Goal: Information Seeking & Learning: Learn about a topic

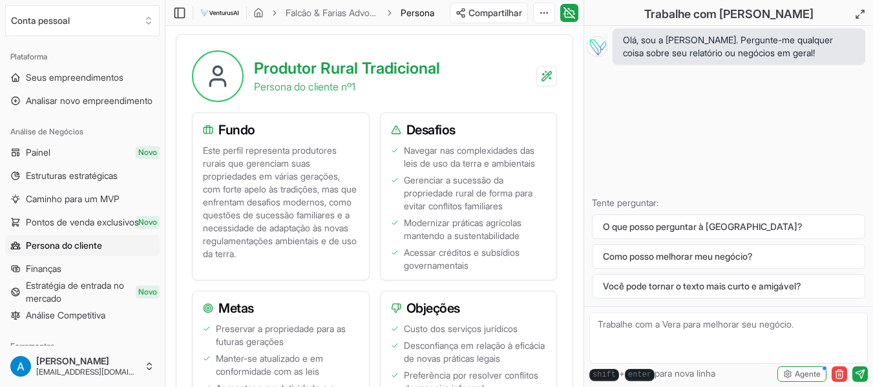
click at [312, 213] on p "Este perfil representa produtores rurais que gerenciam suas propriedades em vár…" at bounding box center [281, 202] width 156 height 116
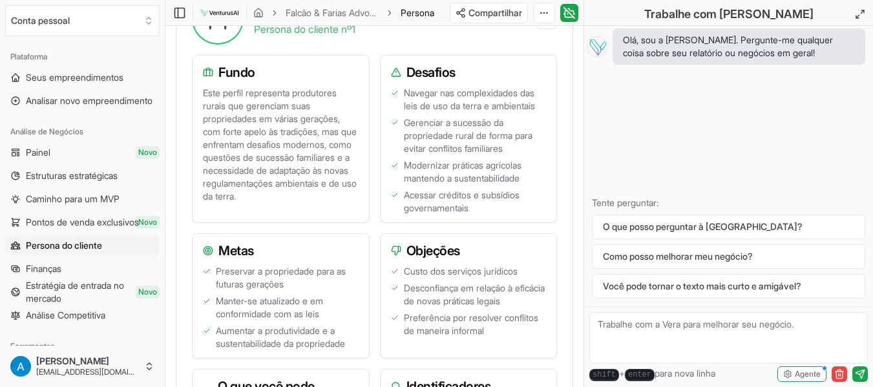
scroll to position [590, 0]
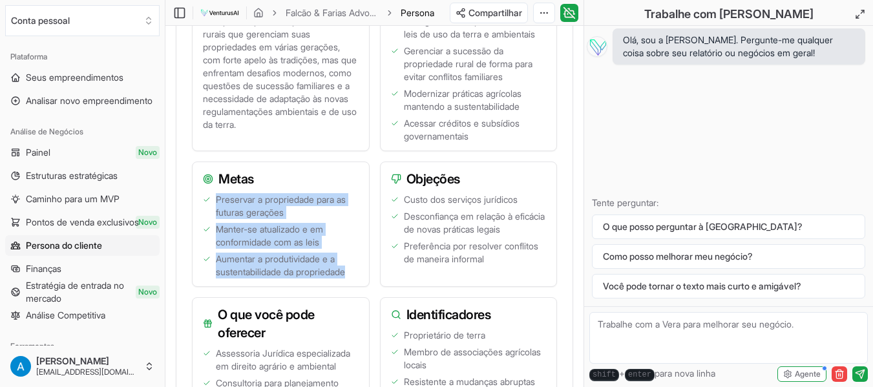
drag, startPoint x: 223, startPoint y: 220, endPoint x: 359, endPoint y: 294, distance: 155.4
click at [359, 286] on div "Preservar a propriedade para as futuras gerações Manter-se atualizado e em conf…" at bounding box center [281, 239] width 176 height 93
copy ul "Preservar a propriedade para as futuras gerações Manter-se atualizado e em conf…"
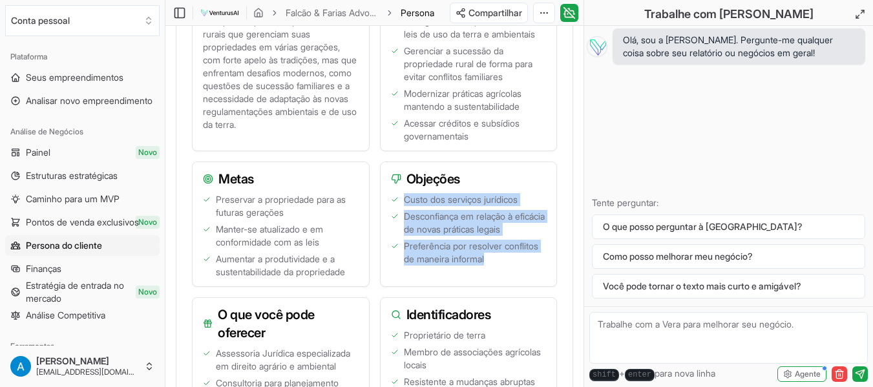
drag, startPoint x: 403, startPoint y: 219, endPoint x: 495, endPoint y: 275, distance: 108.0
click at [495, 275] on ul "Custo dos serviços jurídicos Desconfiança em relação à eficácia de novas prátic…" at bounding box center [469, 235] width 156 height 85
copy ul "Custo dos serviços jurídicos Desconfiança em relação à eficácia de novas prátic…"
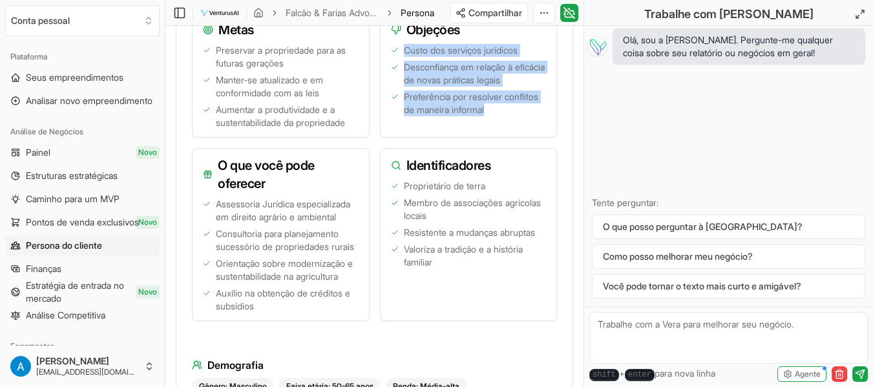
scroll to position [784, 0]
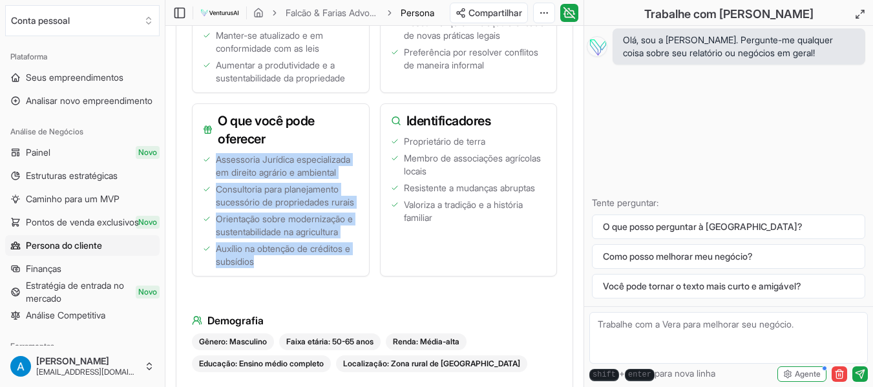
drag, startPoint x: 217, startPoint y: 179, endPoint x: 278, endPoint y: 307, distance: 141.7
click at [278, 268] on ul "Assessoria Jurídica especializada em direito agrário e ambiental Consultoria pa…" at bounding box center [281, 210] width 156 height 115
copy ul "Assessoria Jurídica especializada em direito agrário e ambiental Consultoria pa…"
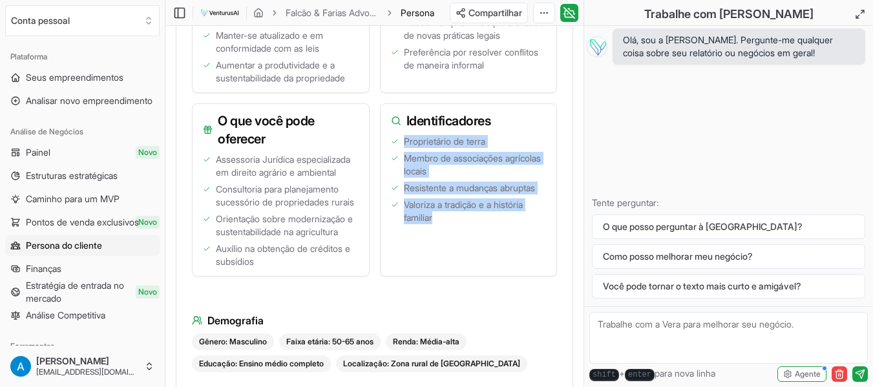
drag, startPoint x: 407, startPoint y: 161, endPoint x: 447, endPoint y: 234, distance: 83.0
click at [447, 234] on ul "Proprietário de terra Membro de associações agrícolas locais Resistente a mudan…" at bounding box center [469, 201] width 156 height 133
copy ul "Proprietário de terra Membro de associações agrícolas locais Resistente a mudan…"
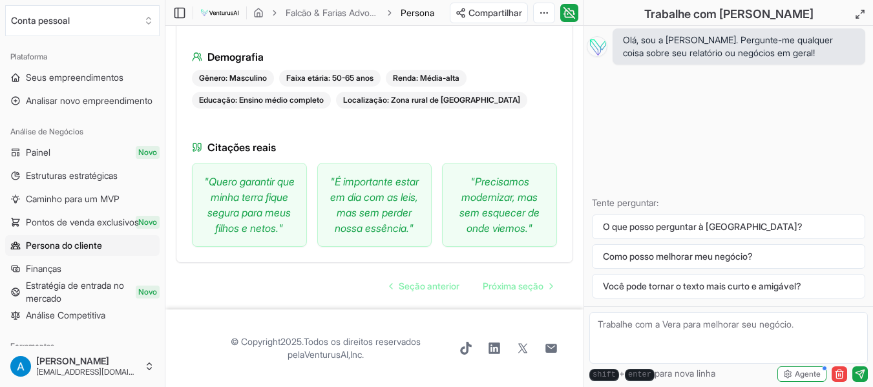
scroll to position [1107, 0]
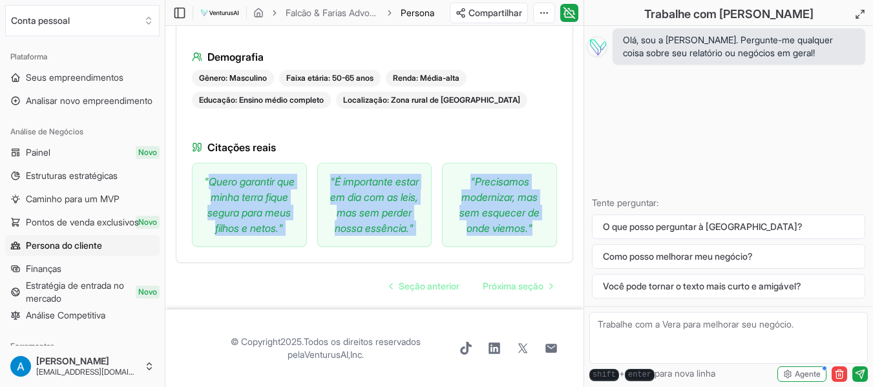
drag, startPoint x: 219, startPoint y: 164, endPoint x: 544, endPoint y: 221, distance: 330.1
click at [544, 221] on div "" Quero garantir que minha terra fique segura para meus filhos e netos. " " É i…" at bounding box center [374, 205] width 365 height 84
copy div "Quero garantir que minha terra fique segura para meus filhos e netos. " " É imp…"
click at [252, 200] on font "Quero garantir que minha terra fique segura para meus filhos e netos." at bounding box center [251, 204] width 87 height 59
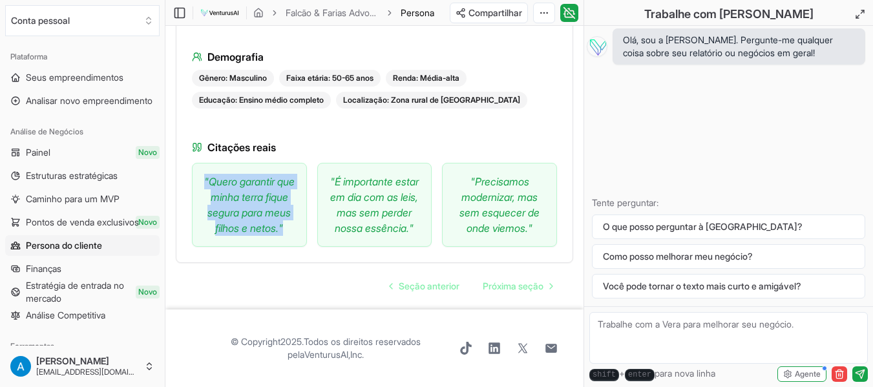
drag, startPoint x: 246, startPoint y: 189, endPoint x: 275, endPoint y: 237, distance: 55.8
click at [275, 237] on div "" Quero garantir que minha terra fique segura para meus filhos e netos. "" at bounding box center [250, 205] width 114 height 83
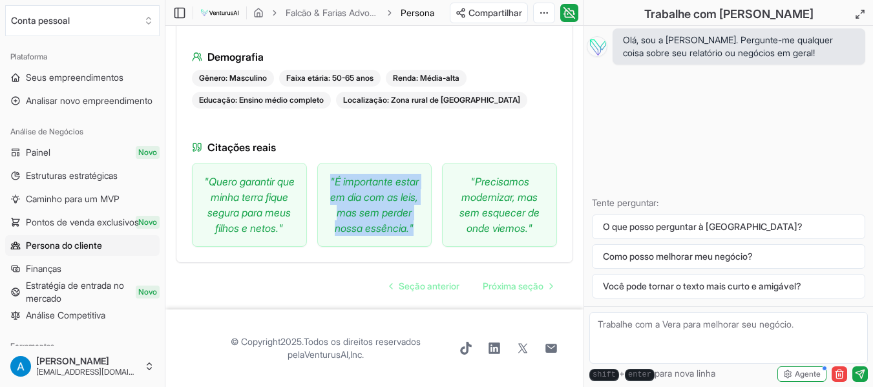
drag, startPoint x: 335, startPoint y: 165, endPoint x: 410, endPoint y: 228, distance: 97.3
click at [410, 228] on p "" É importante estar em dia com as leis, mas sem perder nossa essência. "" at bounding box center [374, 205] width 93 height 62
copy p "" É importante estar em dia com as leis, mas sem perder nossa essência. ""
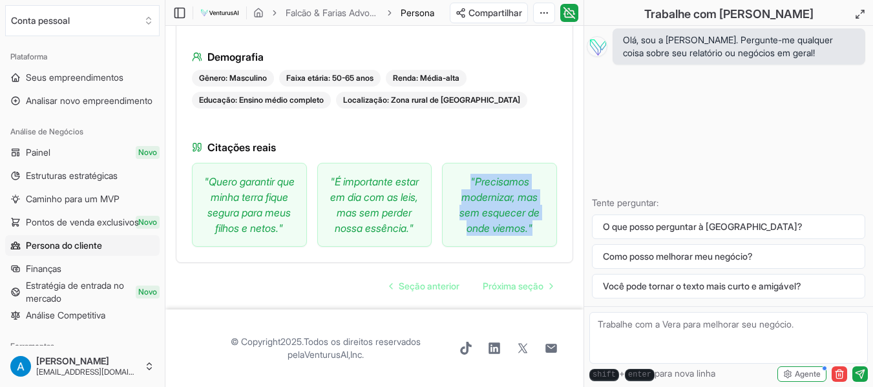
drag, startPoint x: 487, startPoint y: 186, endPoint x: 541, endPoint y: 224, distance: 66.7
click at [541, 224] on p "" Precisamos modernizar, mas sem esquecer de onde viemos. "" at bounding box center [499, 205] width 93 height 62
copy p "" Precisamos modernizar, mas sem esquecer de onde viemos. ""
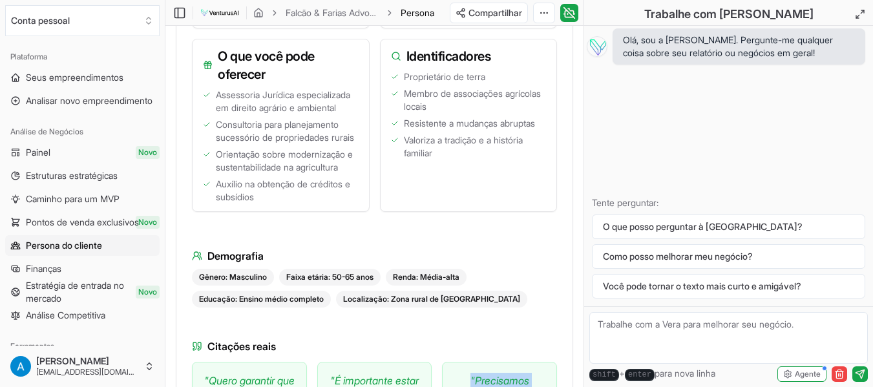
scroll to position [784, 0]
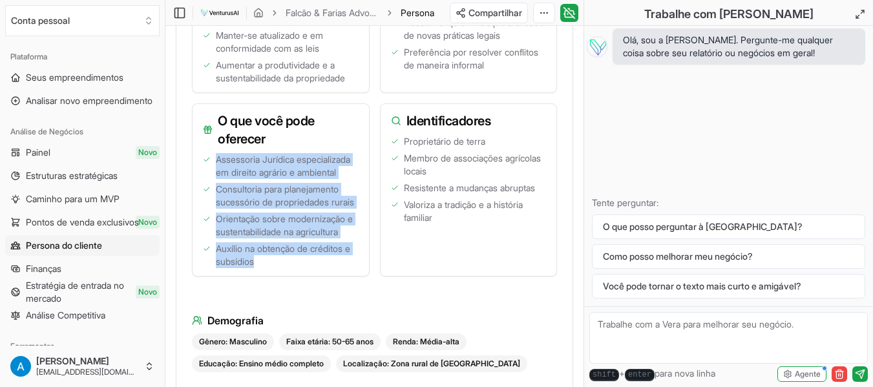
drag, startPoint x: 217, startPoint y: 176, endPoint x: 271, endPoint y: 307, distance: 141.4
click at [271, 268] on ul "Assessoria Jurídica especializada em direito agrário e ambiental Consultoria pa…" at bounding box center [281, 210] width 156 height 115
copy ul "Assessoria Jurídica especializada em direito agrário e ambiental Consultoria pa…"
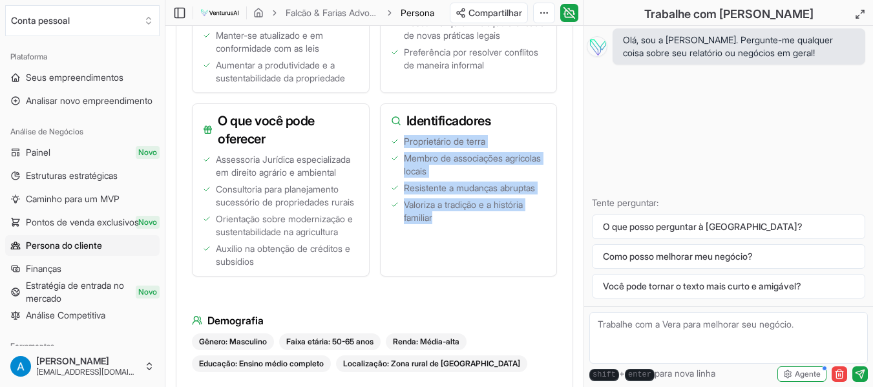
drag, startPoint x: 404, startPoint y: 158, endPoint x: 443, endPoint y: 246, distance: 97.0
click at [443, 246] on ul "Proprietário de terra Membro de associações agrícolas locais Resistente a mudan…" at bounding box center [469, 201] width 156 height 133
copy ul "Proprietário de terra Membro de associações agrícolas locais Resistente a mudan…"
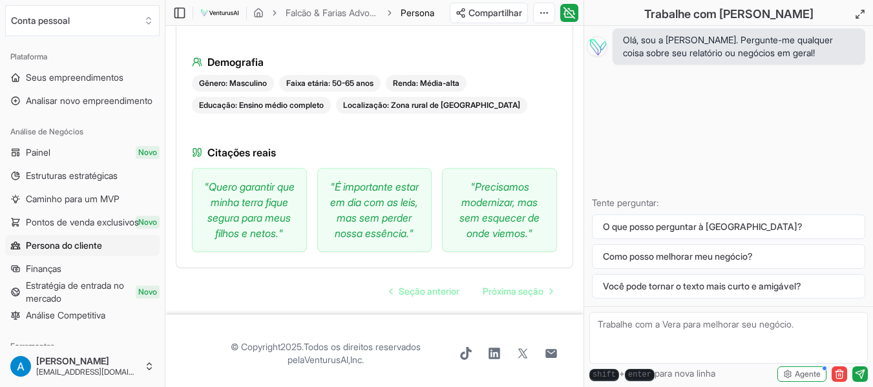
scroll to position [849, 0]
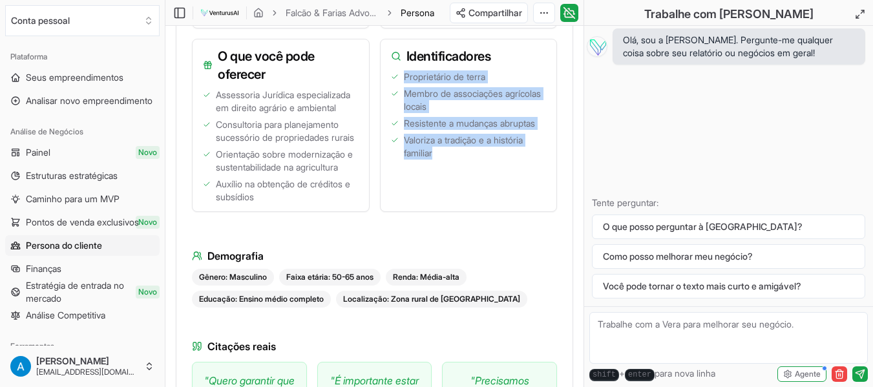
click at [492, 204] on ul "Proprietário de terra Membro de associações agrícolas locais Resistente a mudan…" at bounding box center [469, 136] width 156 height 133
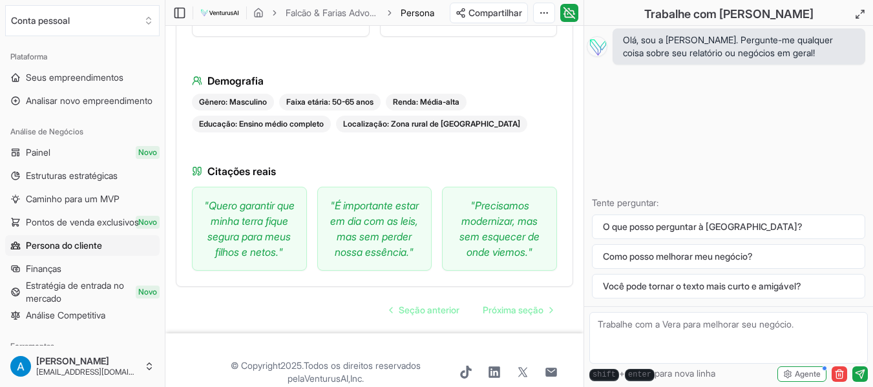
scroll to position [1043, 0]
